Goal: Transaction & Acquisition: Download file/media

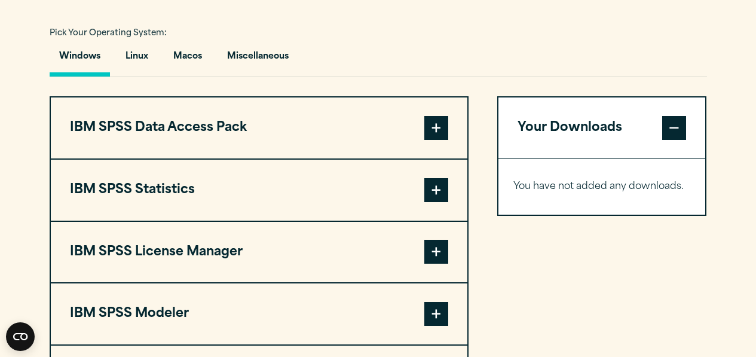
scroll to position [985, 0]
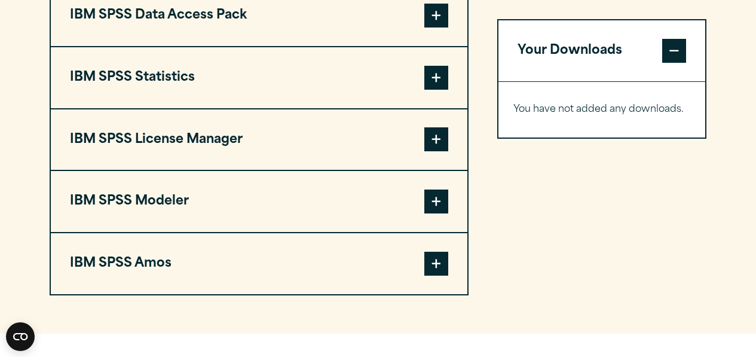
click at [432, 147] on span at bounding box center [437, 139] width 24 height 24
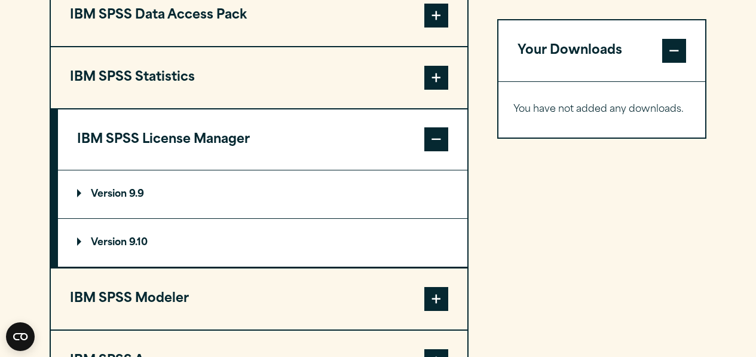
click at [432, 147] on span at bounding box center [437, 139] width 24 height 24
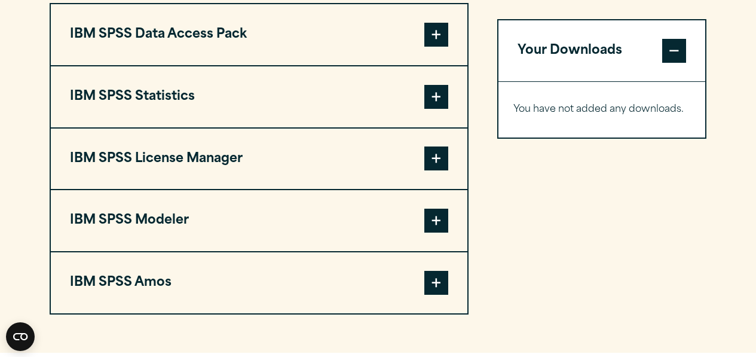
scroll to position [966, 0]
click at [433, 103] on span at bounding box center [437, 97] width 24 height 24
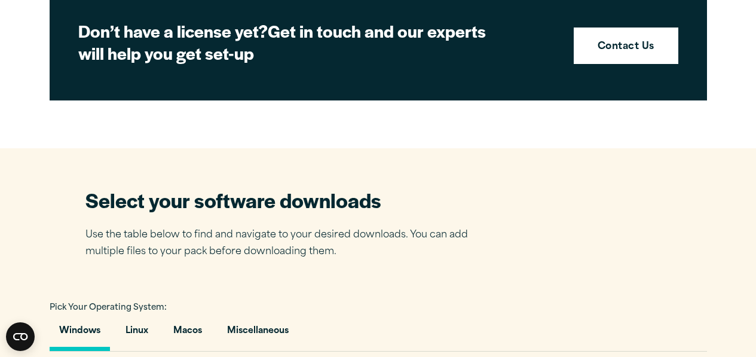
scroll to position [616, 0]
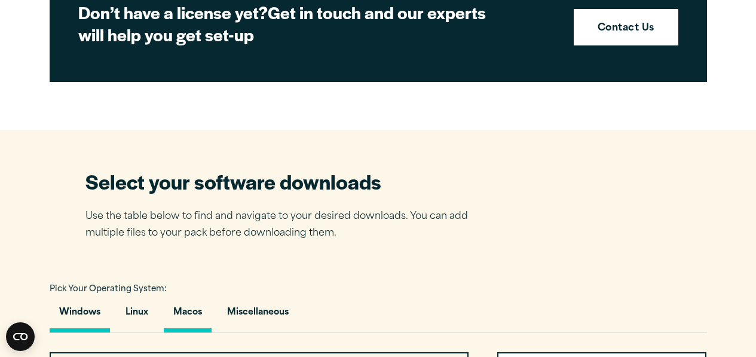
click at [192, 320] on button "Macos" at bounding box center [188, 315] width 48 height 34
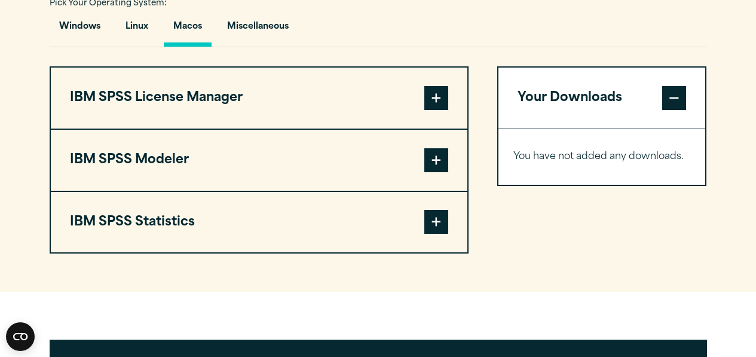
scroll to position [890, 0]
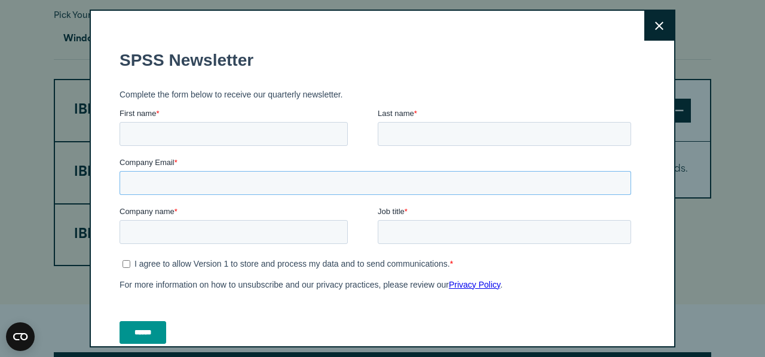
click at [440, 184] on input "Company Email *" at bounding box center [376, 183] width 512 height 24
click at [426, 164] on label "Company Email *" at bounding box center [378, 163] width 517 height 12
click at [426, 171] on input "Company Email *" at bounding box center [376, 183] width 512 height 24
click at [645, 28] on button "Close" at bounding box center [660, 26] width 30 height 30
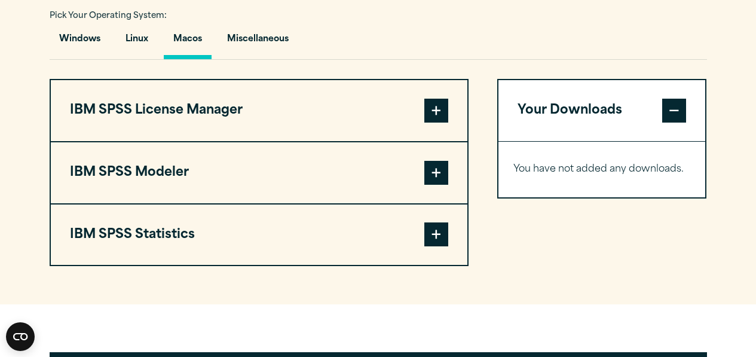
click at [439, 237] on span at bounding box center [437, 234] width 24 height 24
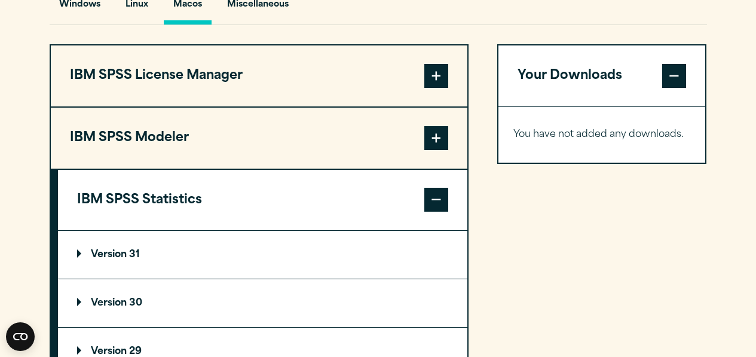
scroll to position [984, 0]
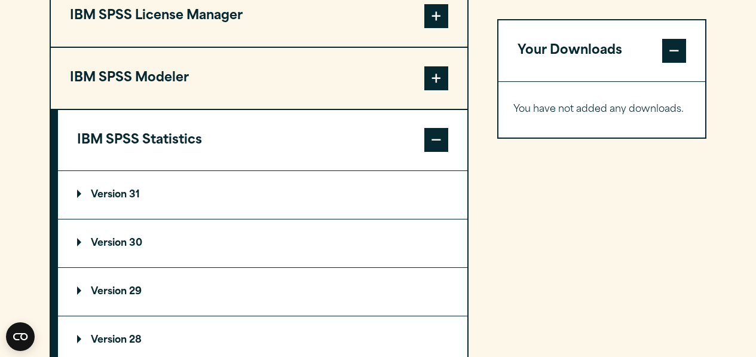
click at [81, 245] on p "Version 30" at bounding box center [109, 244] width 65 height 10
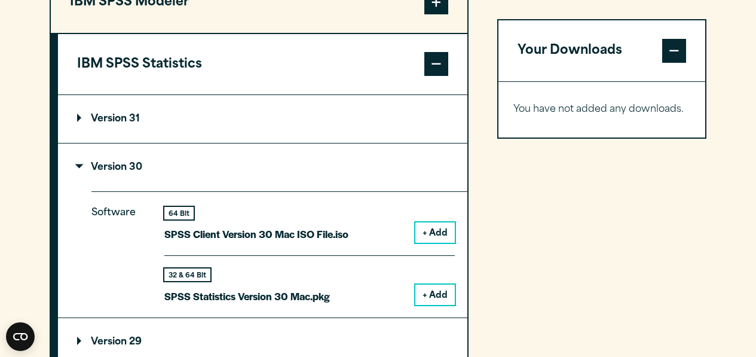
scroll to position [1062, 0]
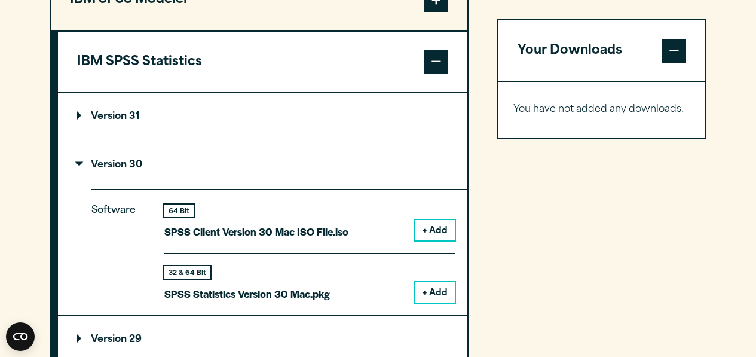
click at [437, 300] on button "+ Add" at bounding box center [435, 292] width 39 height 20
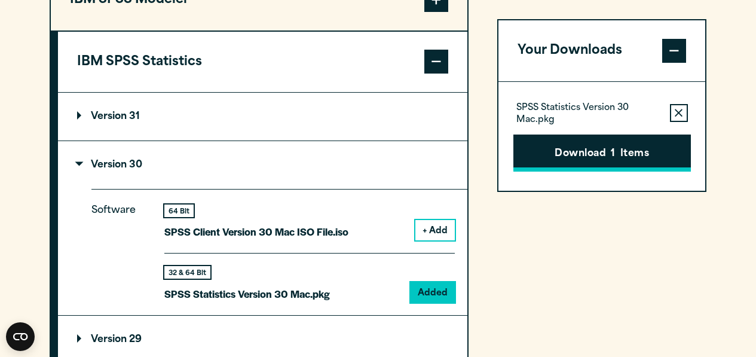
click at [549, 149] on button "Download 1 Items" at bounding box center [603, 153] width 178 height 37
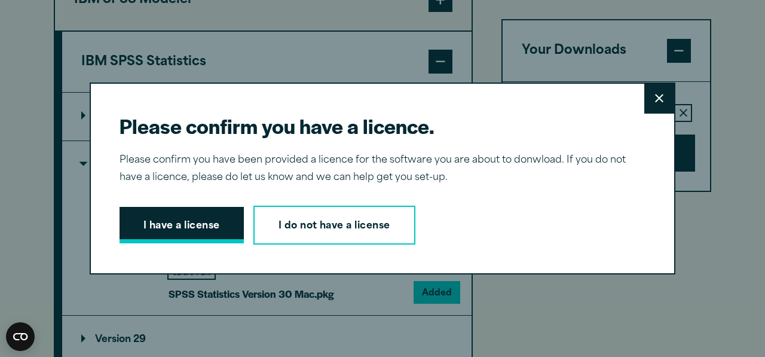
click at [160, 224] on button "I have a license" at bounding box center [182, 225] width 124 height 37
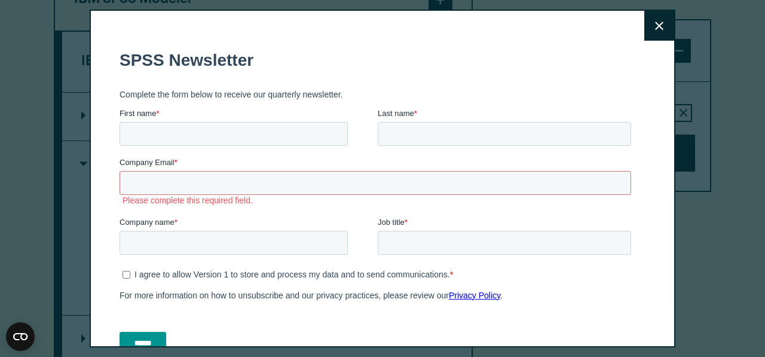
click at [598, 202] on div "Company Email * Please complete this required field." at bounding box center [378, 181] width 517 height 49
drag, startPoint x: 642, startPoint y: 33, endPoint x: 636, endPoint y: 36, distance: 6.7
click at [645, 37] on button "Close" at bounding box center [660, 26] width 30 height 30
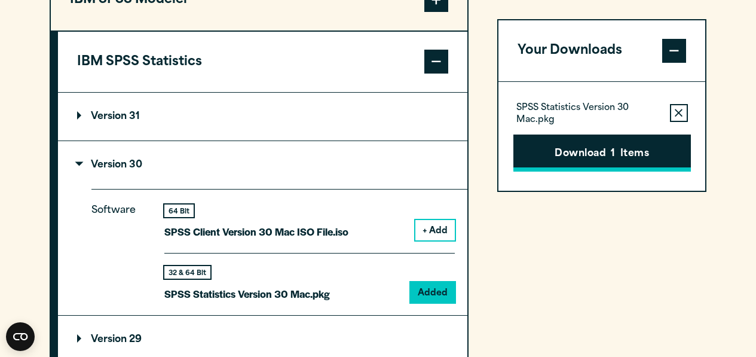
click at [552, 160] on button "Download 1 Items" at bounding box center [603, 153] width 178 height 37
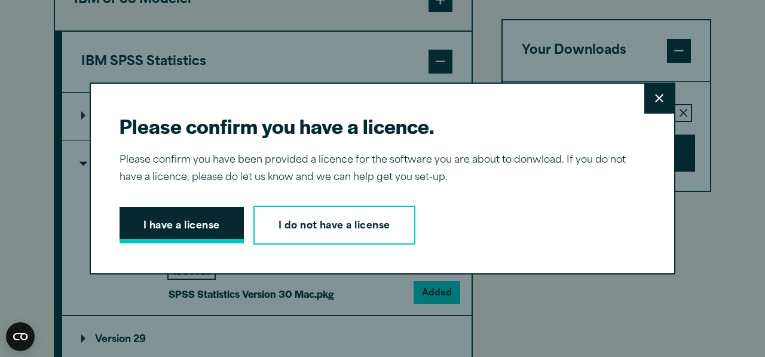
click at [198, 226] on button "I have a license" at bounding box center [182, 225] width 124 height 37
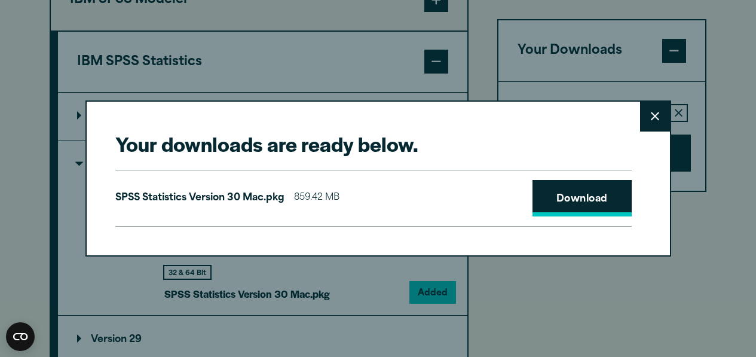
click at [604, 201] on link "Download" at bounding box center [582, 198] width 99 height 37
